Goal: Complete application form

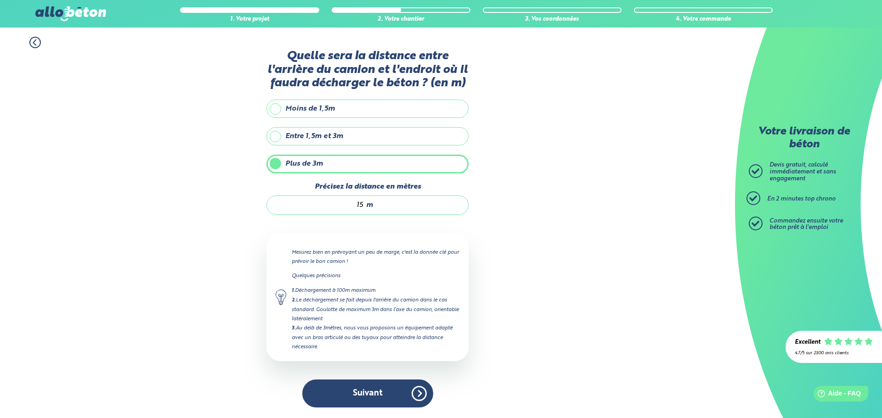
click at [369, 395] on button "Suivant" at bounding box center [367, 394] width 131 height 28
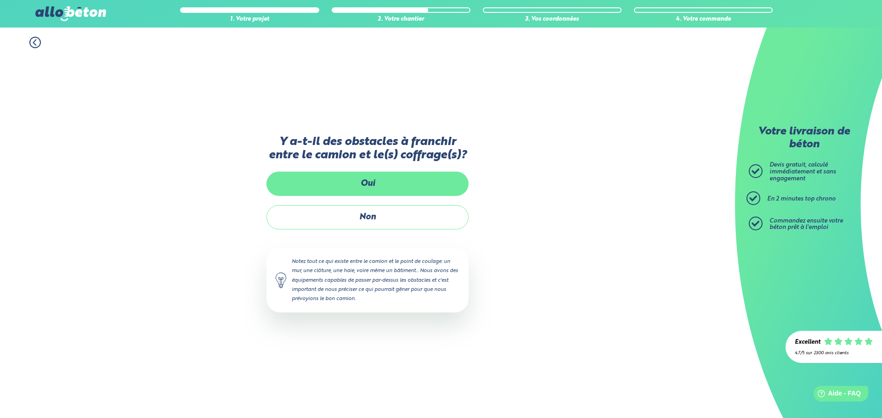
click at [376, 189] on label "Oui" at bounding box center [367, 184] width 202 height 24
click at [0, 0] on input "Oui" at bounding box center [0, 0] width 0 height 0
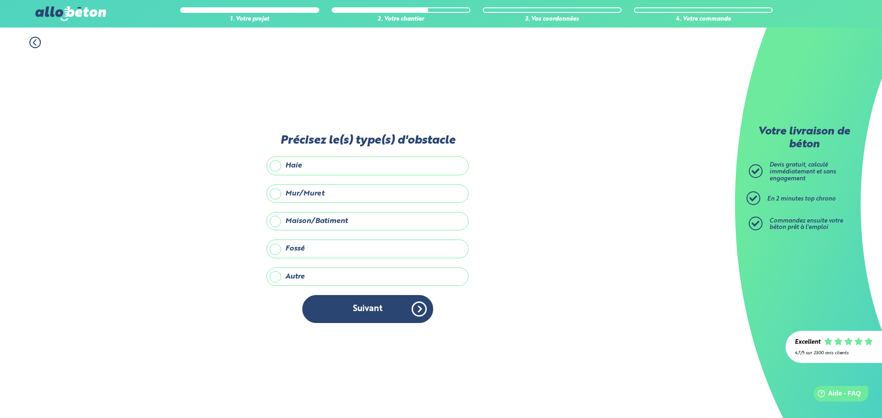
click at [287, 220] on label "Maison/Batiment" at bounding box center [367, 221] width 202 height 18
click at [0, 0] on input "Maison/Batiment" at bounding box center [0, 0] width 0 height 0
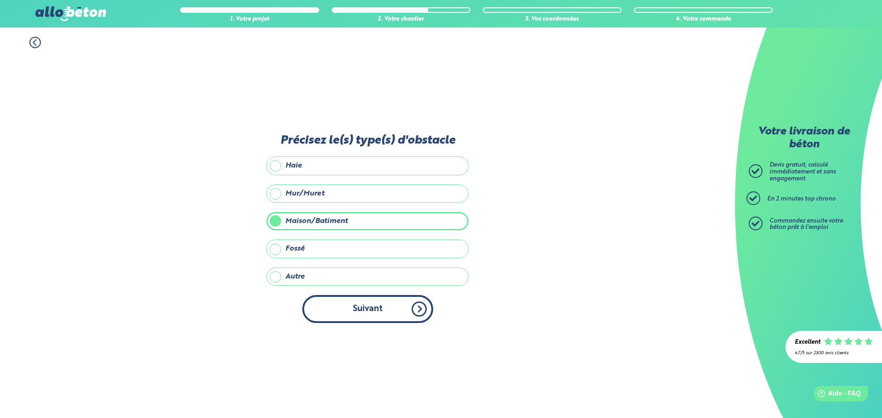
click at [357, 308] on button "Suivant" at bounding box center [367, 309] width 131 height 28
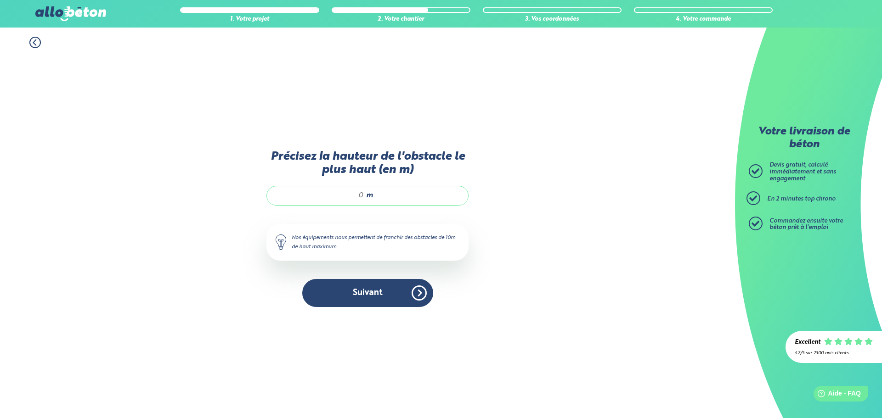
click at [365, 192] on div "m" at bounding box center [367, 195] width 202 height 19
type input "8"
click at [383, 297] on button "Suivant" at bounding box center [367, 293] width 131 height 28
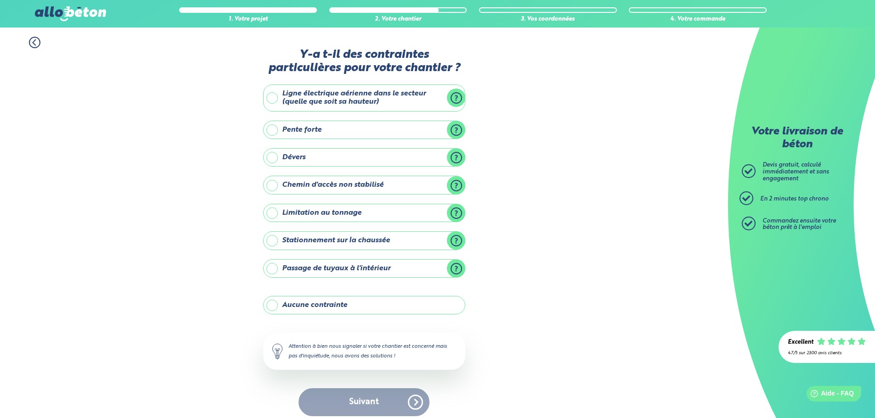
click at [272, 305] on label "Aucune contrainte" at bounding box center [364, 305] width 202 height 18
click at [0, 0] on input "Aucune contrainte" at bounding box center [0, 0] width 0 height 0
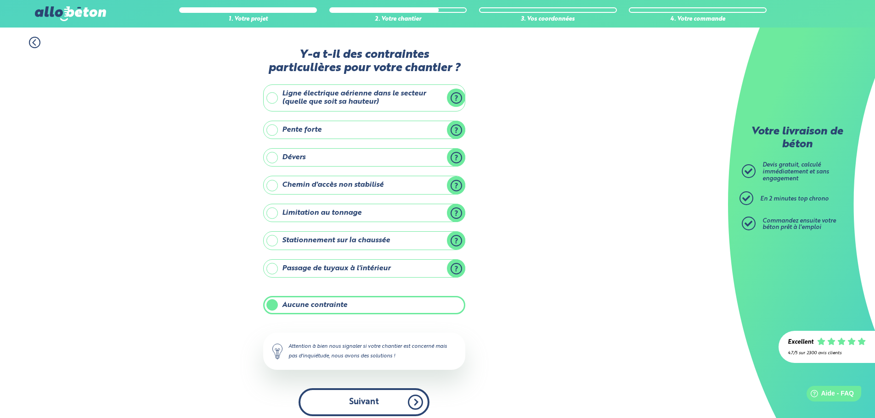
click at [358, 405] on button "Suivant" at bounding box center [363, 402] width 131 height 28
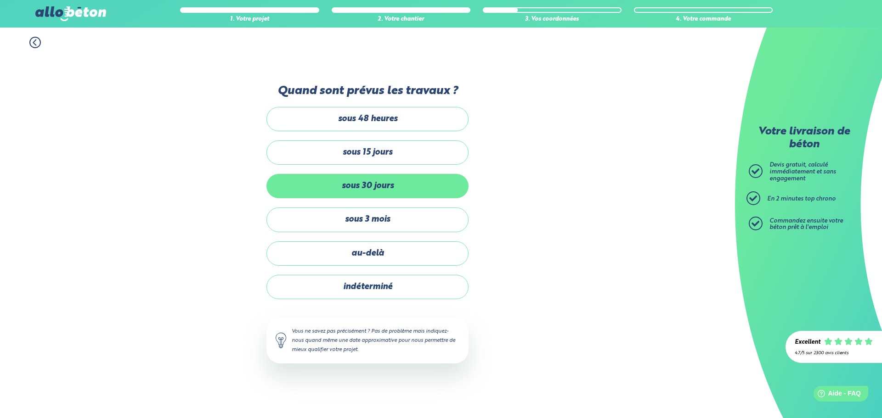
click at [395, 186] on label "sous 30 jours" at bounding box center [367, 186] width 202 height 24
click at [0, 0] on input "sous 30 jours" at bounding box center [0, 0] width 0 height 0
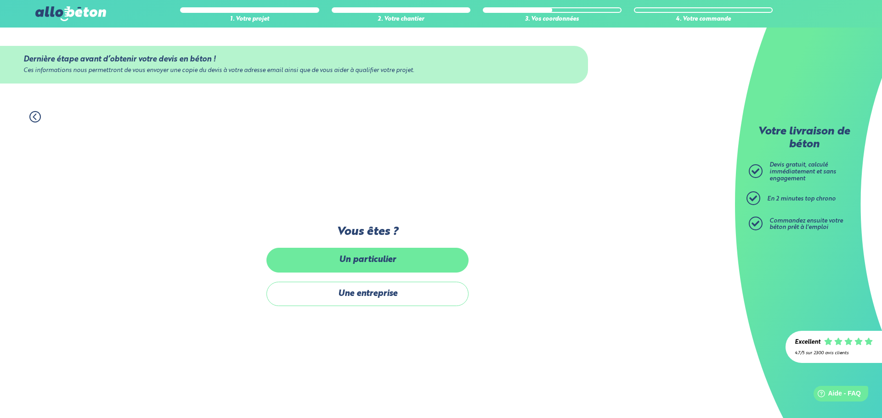
click at [383, 261] on label "Un particulier" at bounding box center [367, 260] width 202 height 24
click at [0, 0] on input "Un particulier" at bounding box center [0, 0] width 0 height 0
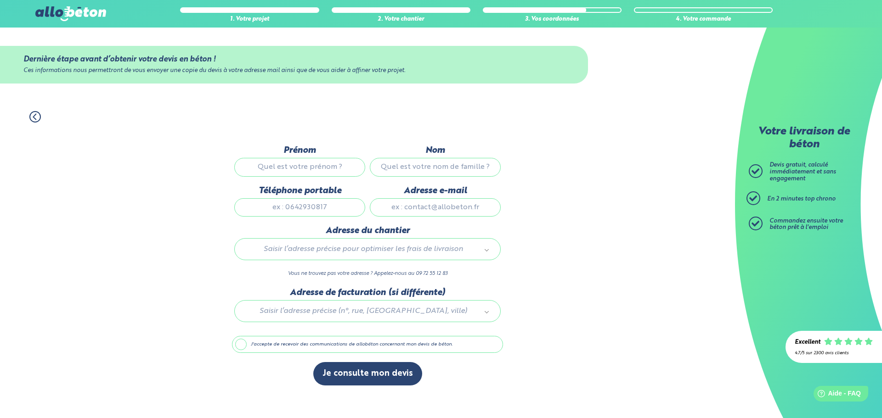
click at [324, 168] on input "Prénom" at bounding box center [299, 167] width 131 height 18
type input "[PERSON_NAME]"
click at [415, 170] on input "Nom" at bounding box center [435, 167] width 131 height 18
click at [416, 167] on input "Nom" at bounding box center [435, 167] width 131 height 18
type input "chopard"
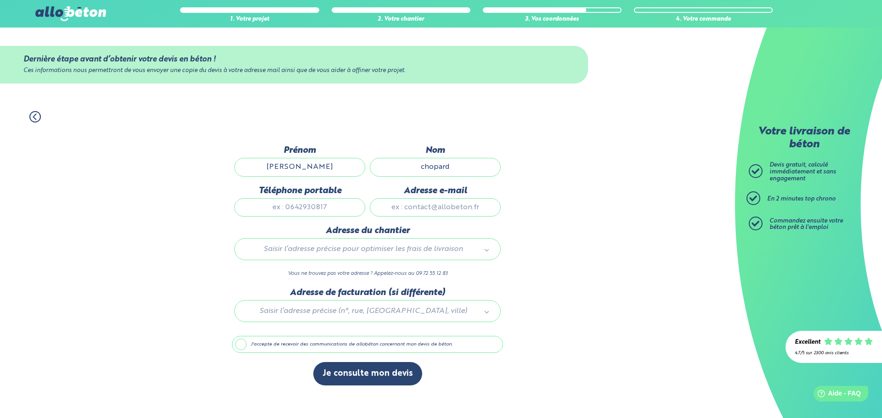
click at [347, 212] on input "Téléphone portable" at bounding box center [299, 207] width 131 height 18
type input "0665586781"
click at [396, 207] on input "Adresse e-mail" at bounding box center [435, 207] width 131 height 18
type input "[EMAIL_ADDRESS][DOMAIN_NAME]"
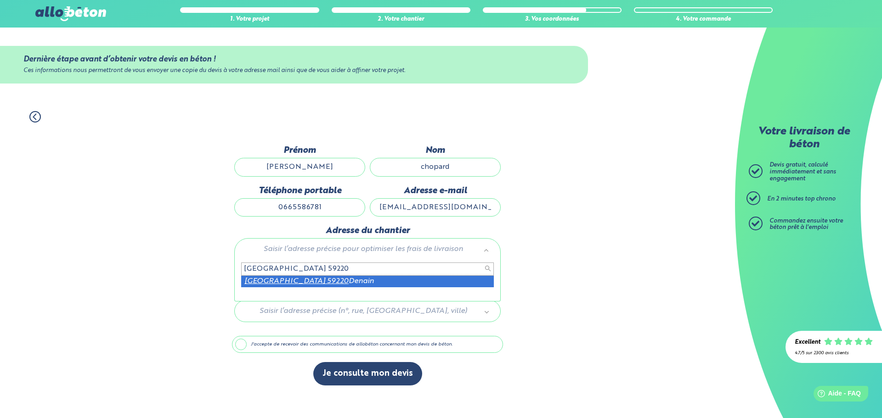
type input "[GEOGRAPHIC_DATA] 59220"
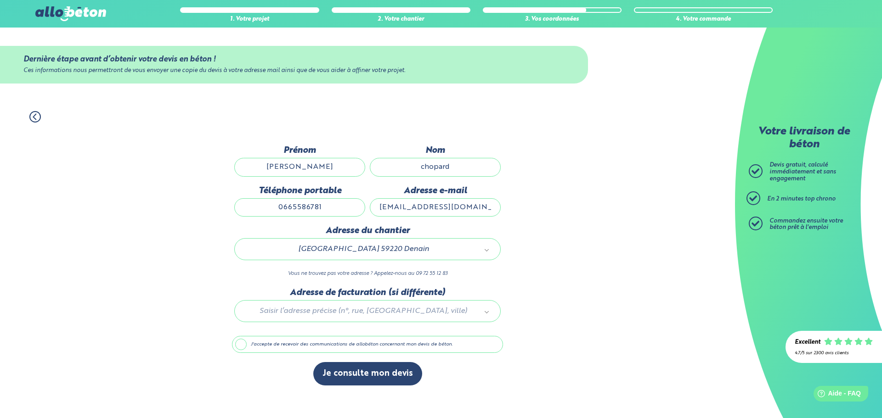
click at [368, 313] on div at bounding box center [367, 310] width 271 height 44
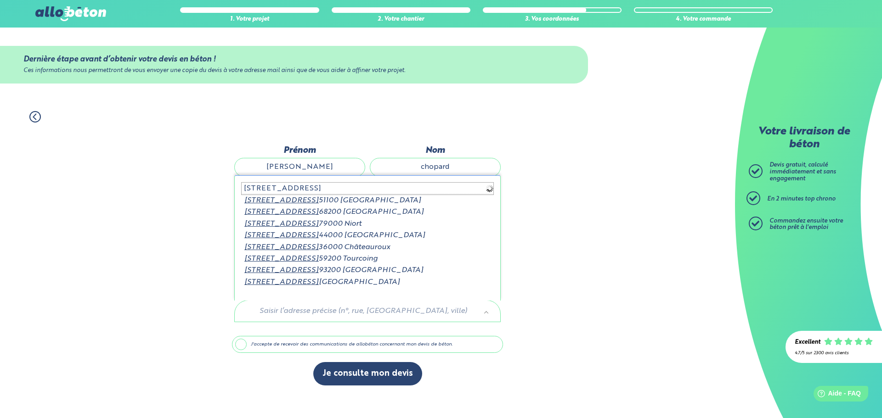
type input "[STREET_ADDRESS]"
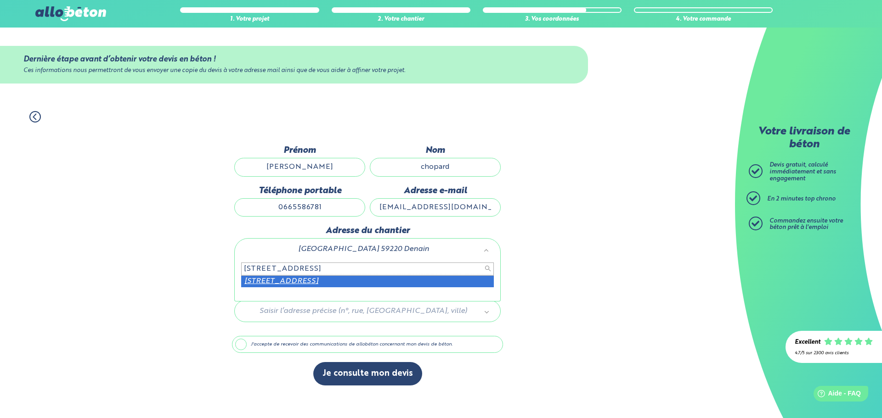
type input "[STREET_ADDRESS]."
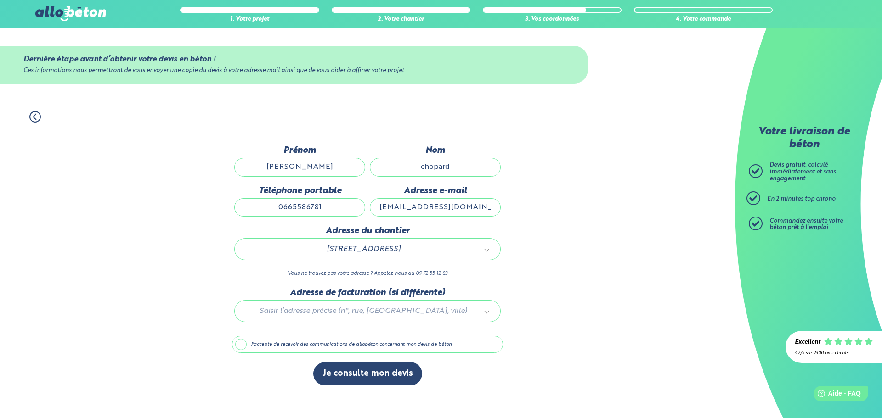
click at [241, 345] on label "J'accepte de recevoir des communications de allobéton concernant mon devis de b…" at bounding box center [367, 344] width 271 height 17
click at [0, 0] on input "J'accepte de recevoir des communications de allobéton concernant mon devis de b…" at bounding box center [0, 0] width 0 height 0
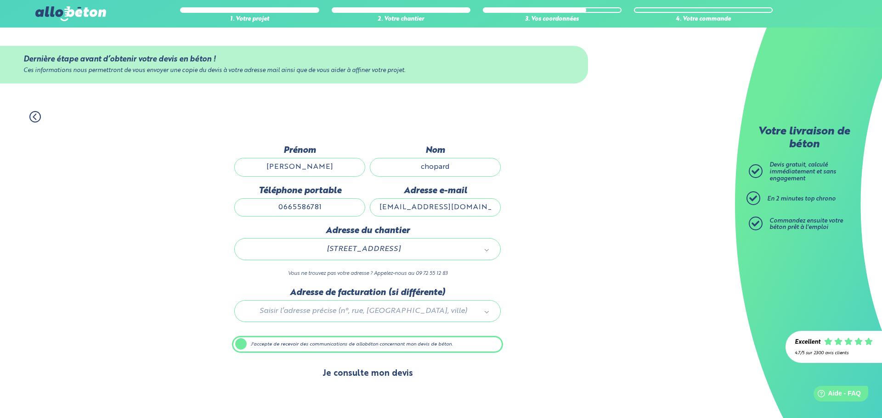
click at [342, 376] on button "Je consulte mon devis" at bounding box center [367, 373] width 109 height 23
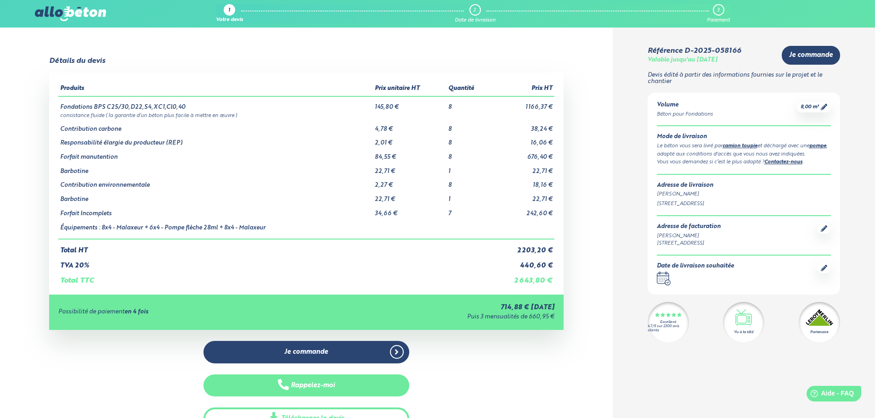
drag, startPoint x: 257, startPoint y: 371, endPoint x: 231, endPoint y: 389, distance: 31.6
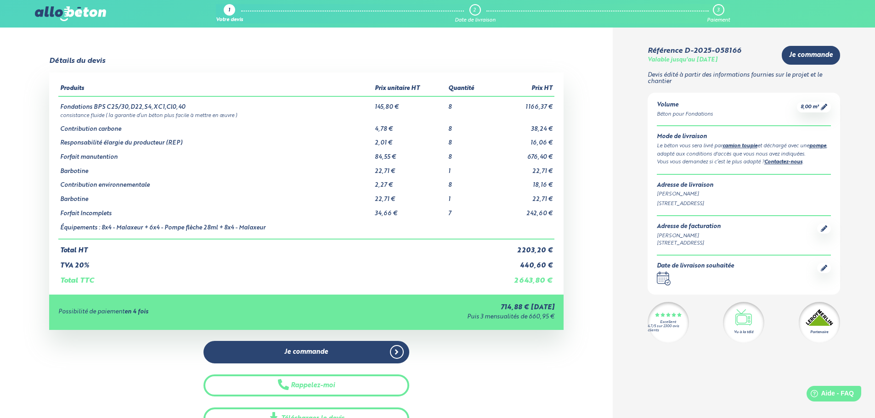
drag, startPoint x: 231, startPoint y: 389, endPoint x: 589, endPoint y: 147, distance: 432.0
click at [589, 147] on div "Détails du devis Produits Prix unitaire HT Quantité Prix HT Fondations BPS C25/…" at bounding box center [306, 243] width 613 height 373
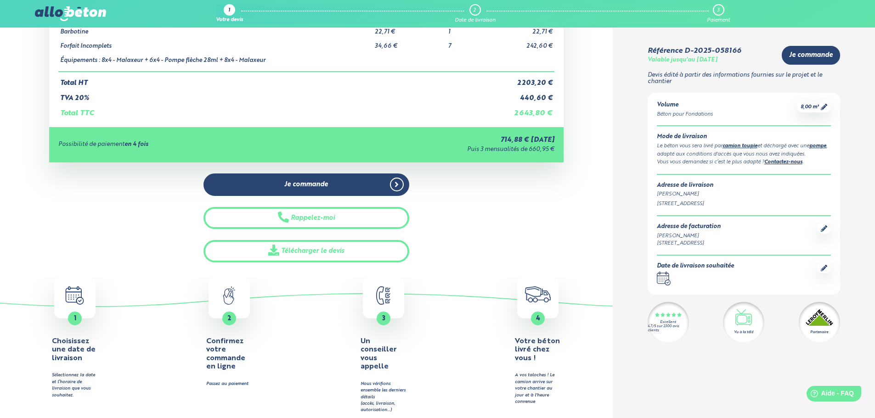
scroll to position [184, 0]
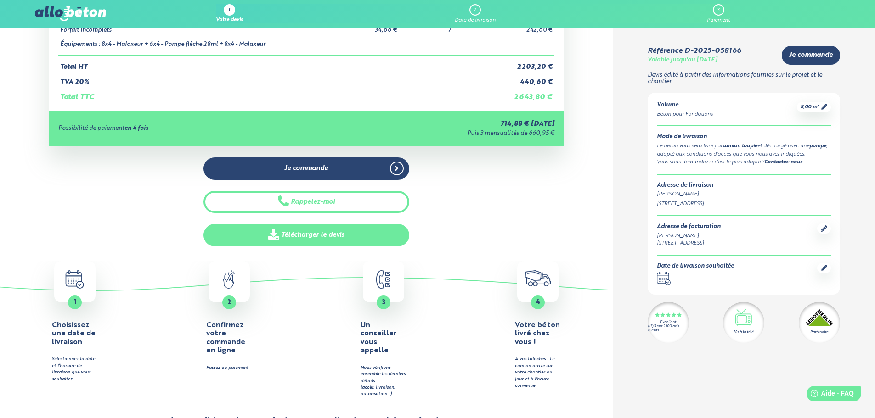
click at [316, 235] on link "Télécharger le devis" at bounding box center [306, 235] width 206 height 23
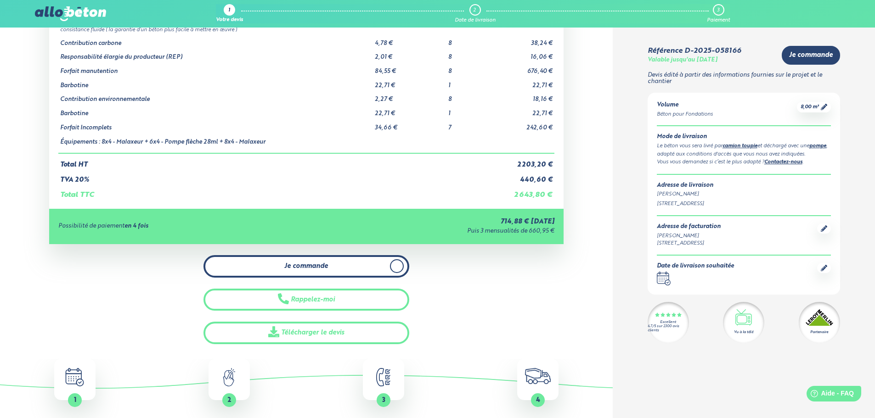
scroll to position [138, 0]
